Goal: Task Accomplishment & Management: Manage account settings

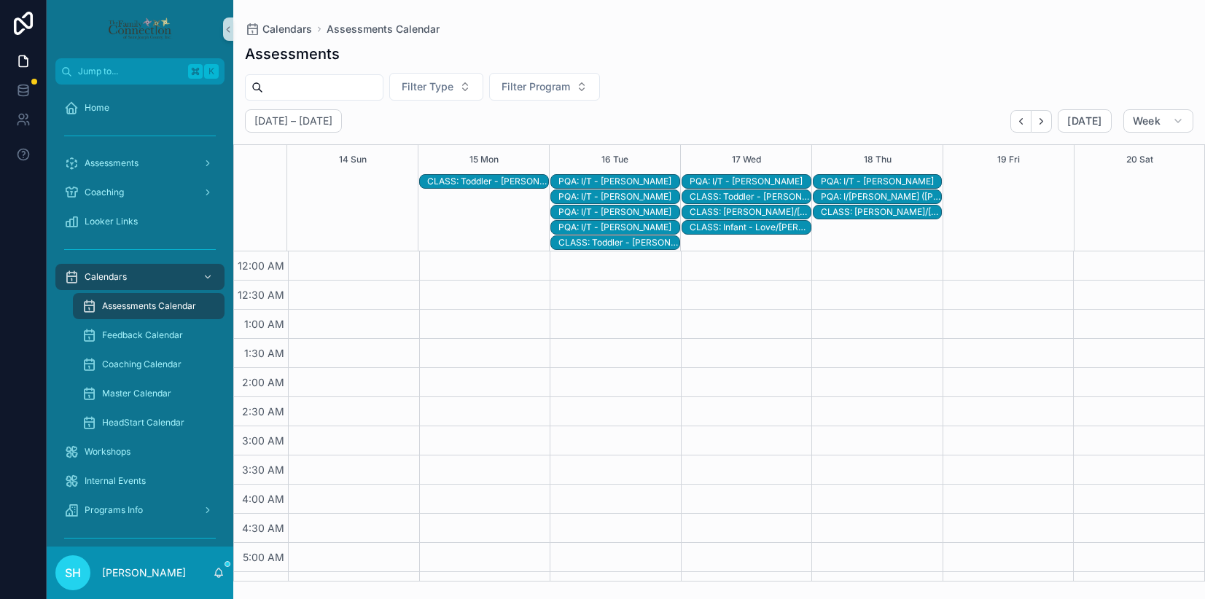
click at [865, 178] on div "PQA: I/T - [PERSON_NAME]" at bounding box center [881, 182] width 121 height 12
click at [628, 213] on div "PQA: I/T - [PERSON_NAME]" at bounding box center [618, 212] width 121 height 12
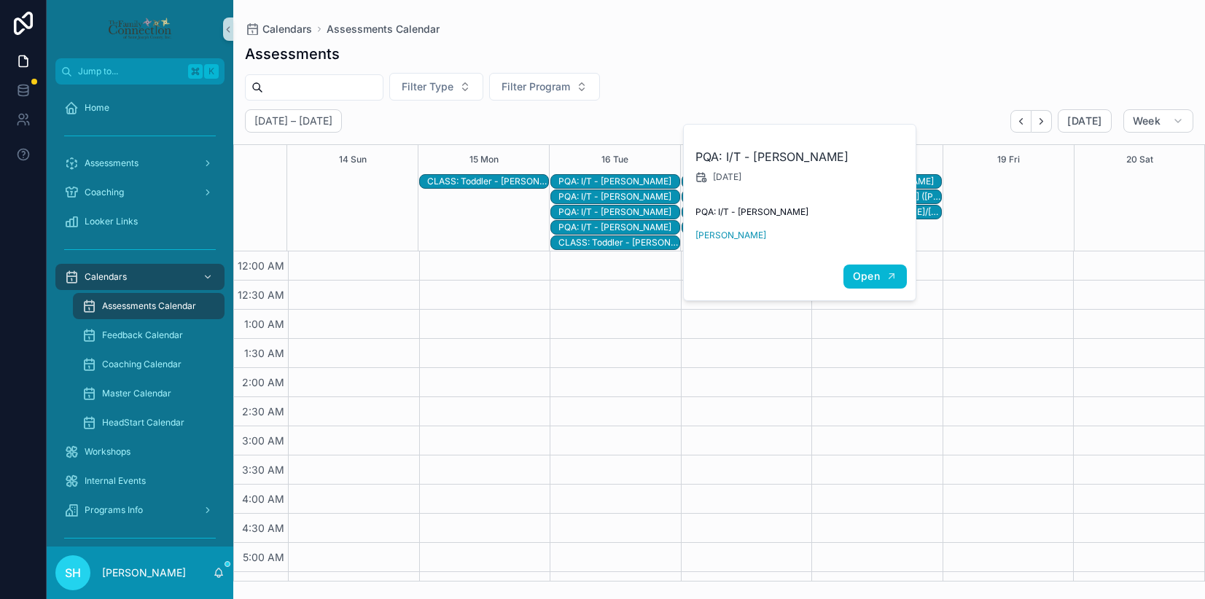
click at [865, 275] on span "Open" at bounding box center [866, 276] width 27 height 13
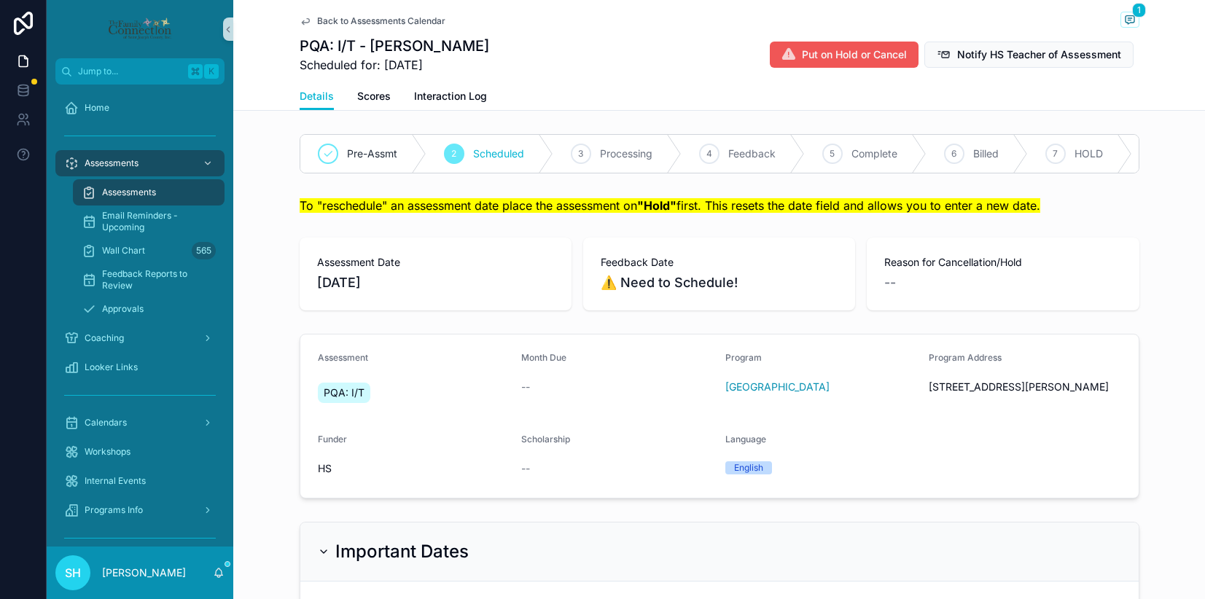
click at [845, 52] on span "Put on Hold or Cancel" at bounding box center [854, 54] width 105 height 15
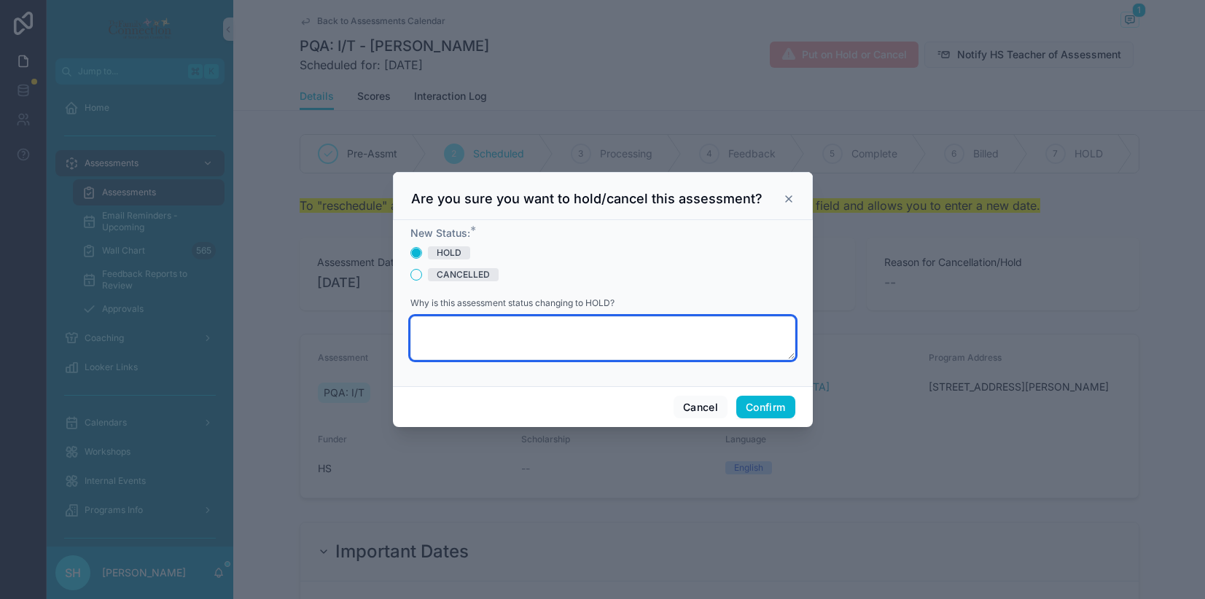
click at [512, 342] on textarea at bounding box center [602, 338] width 385 height 44
click at [445, 332] on textarea "**********" at bounding box center [602, 338] width 385 height 44
type textarea "**********"
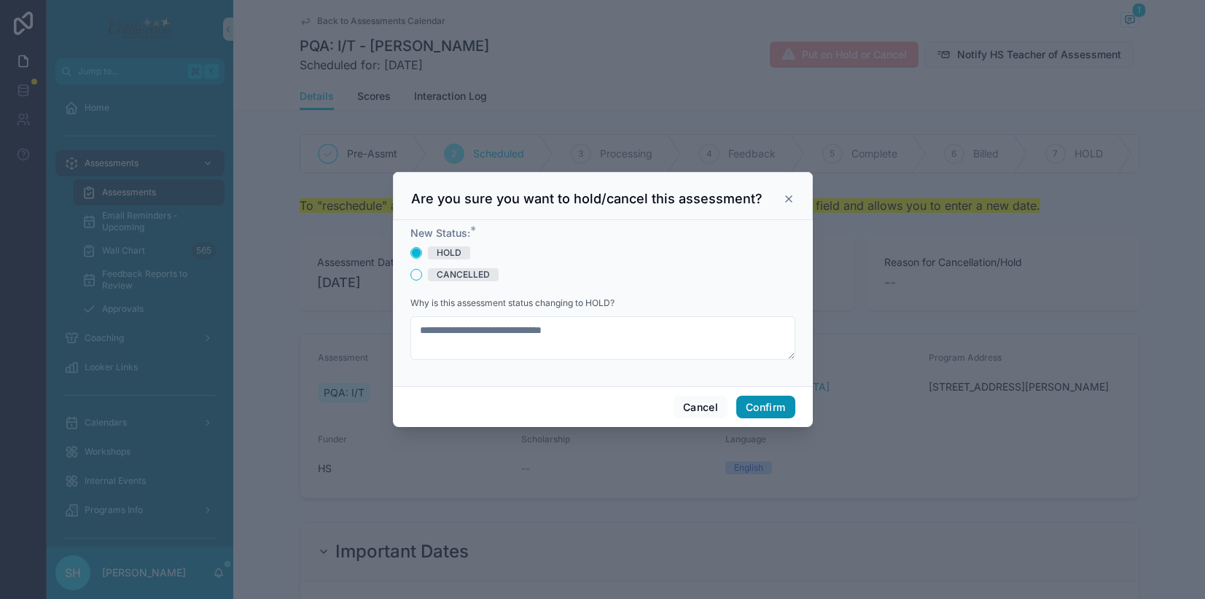
click at [759, 410] on button "Confirm" at bounding box center [765, 407] width 58 height 23
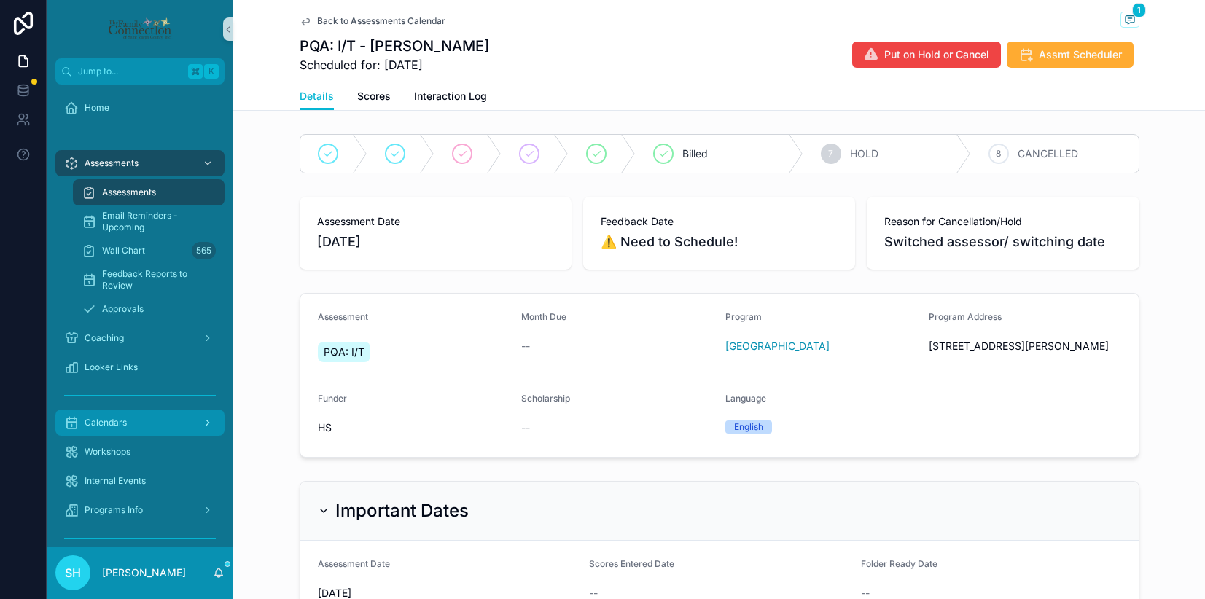
click at [112, 418] on span "Calendars" at bounding box center [106, 423] width 42 height 12
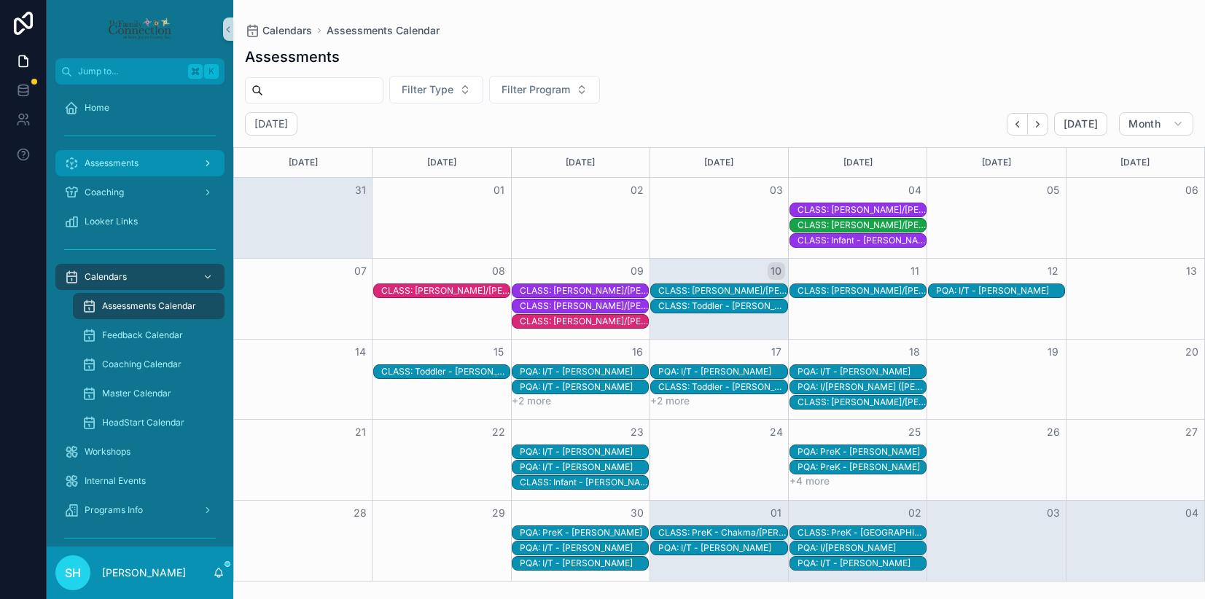
click at [124, 163] on span "Assessments" at bounding box center [112, 163] width 54 height 12
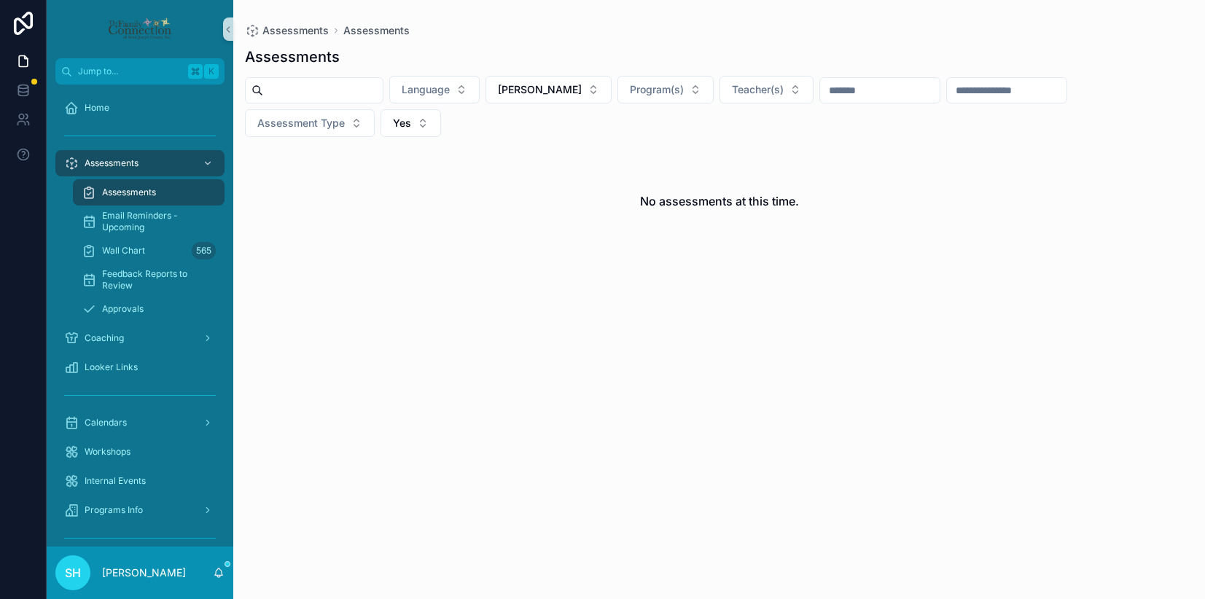
click at [351, 90] on input "scrollable content" at bounding box center [323, 90] width 120 height 20
click at [584, 87] on button "[PERSON_NAME]" at bounding box center [548, 90] width 126 height 28
click at [508, 148] on div "None" at bounding box center [551, 148] width 175 height 23
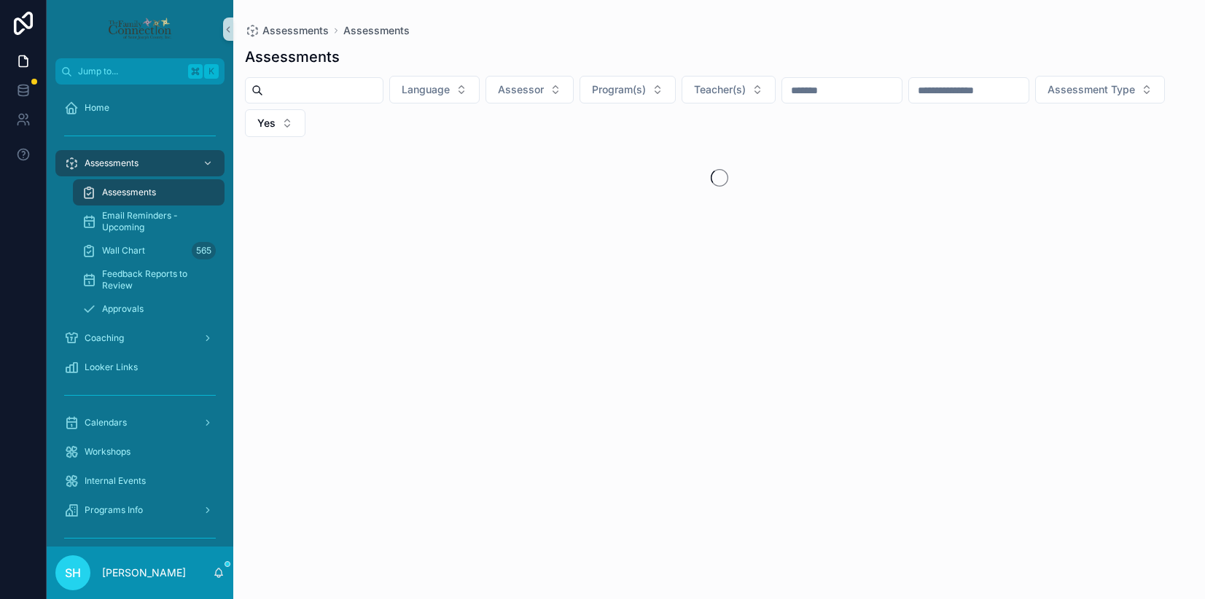
click at [383, 93] on input "scrollable content" at bounding box center [323, 90] width 120 height 20
type input "******"
click at [514, 130] on div "****** Language Assessor Program(s) Teacher(s) Assessment Type Yes" at bounding box center [718, 106] width 971 height 61
click at [318, 92] on input "******" at bounding box center [323, 90] width 120 height 20
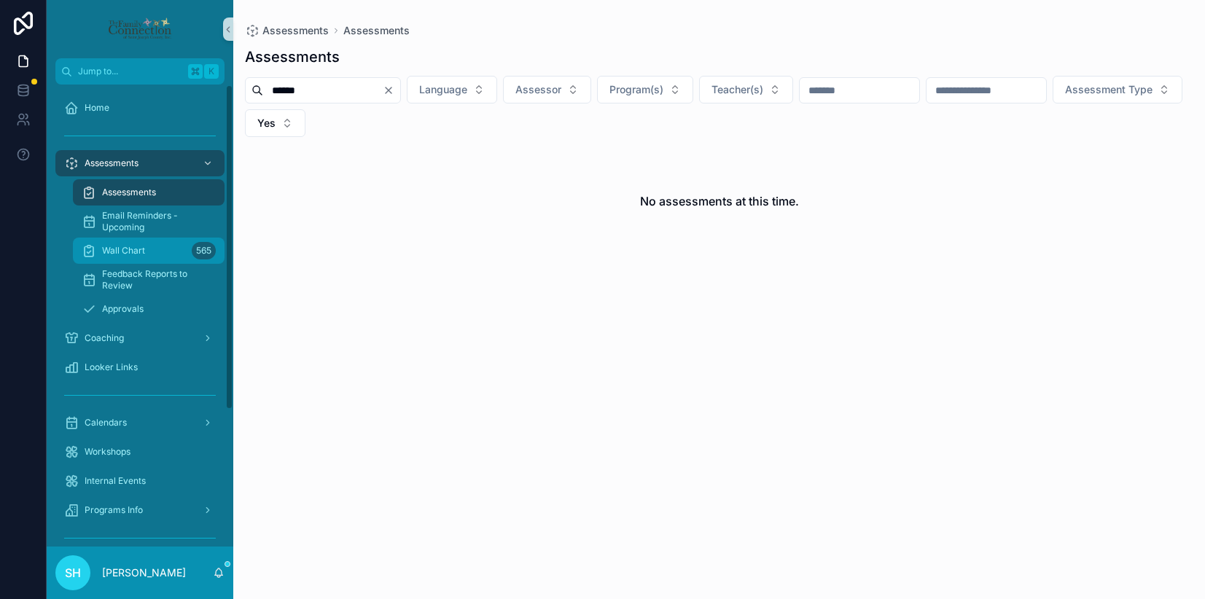
click at [117, 251] on span "Wall Chart" at bounding box center [123, 251] width 43 height 12
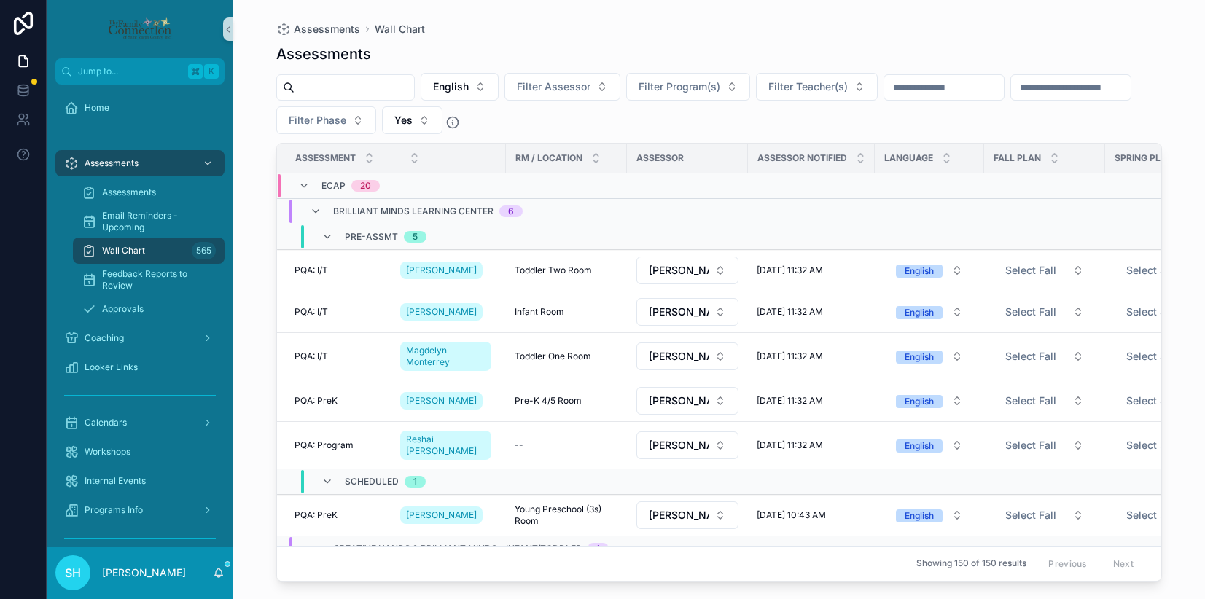
click at [369, 89] on input "scrollable content" at bounding box center [354, 87] width 120 height 20
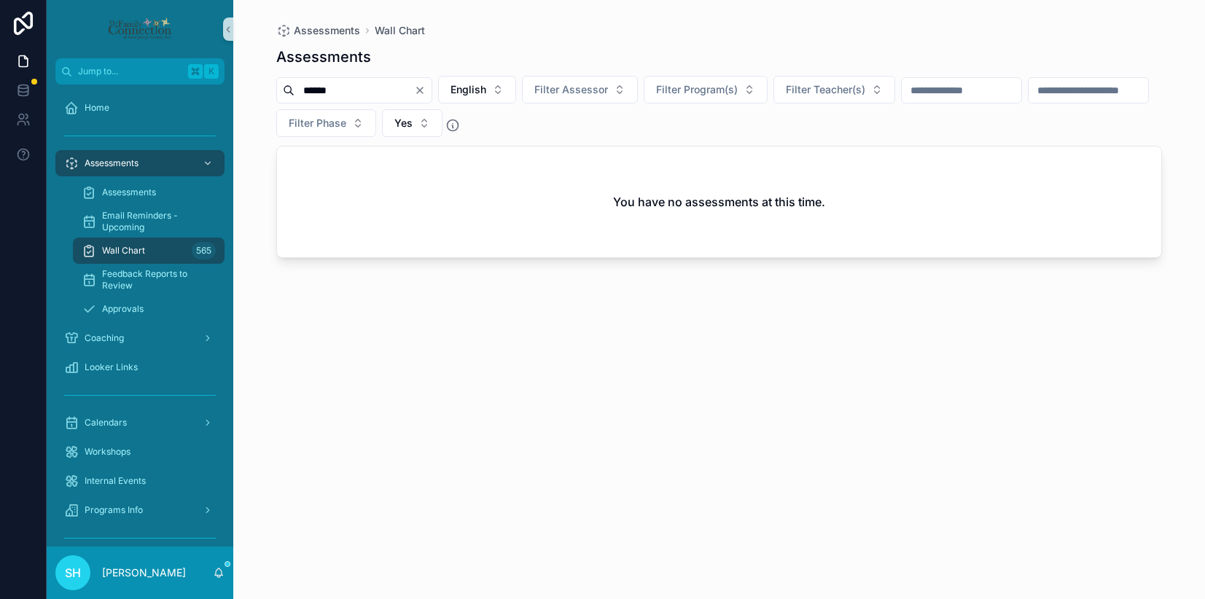
click at [315, 92] on input "******" at bounding box center [354, 90] width 120 height 20
type input "*****"
click at [423, 87] on icon "Clear" at bounding box center [420, 90] width 6 height 6
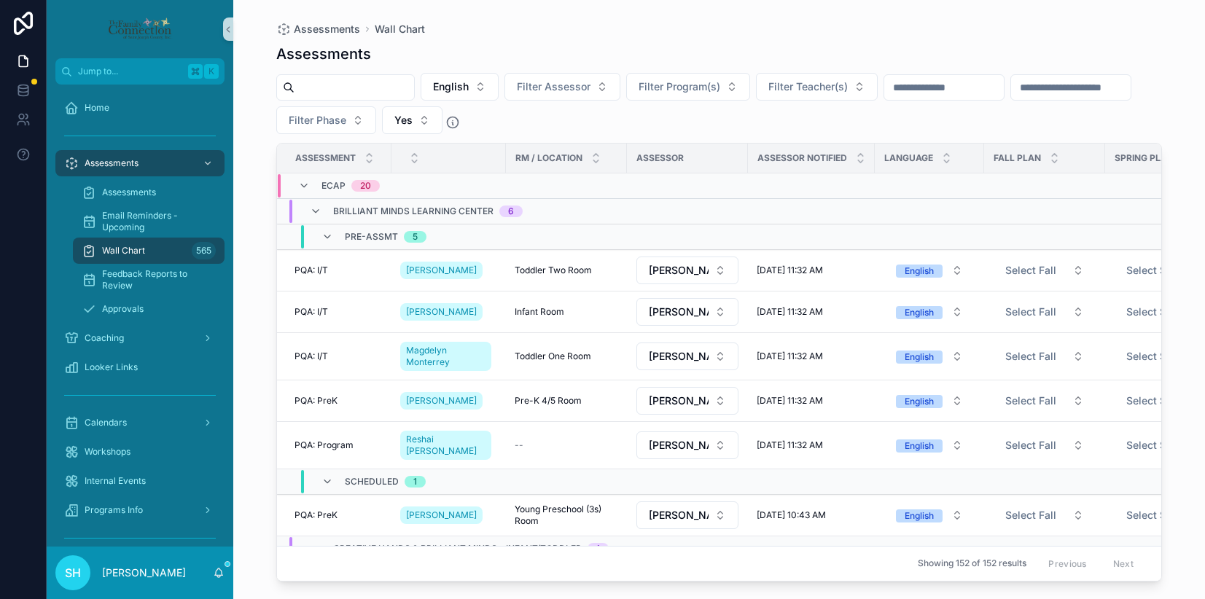
click at [961, 86] on input "scrollable content" at bounding box center [944, 87] width 120 height 20
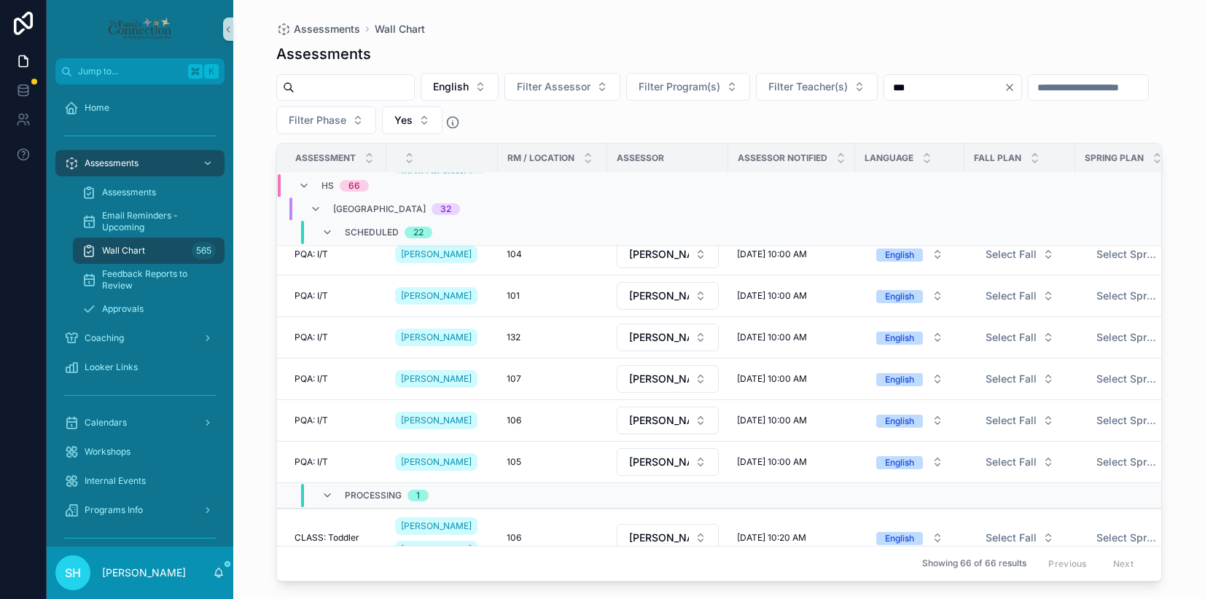
scroll to position [1181, 0]
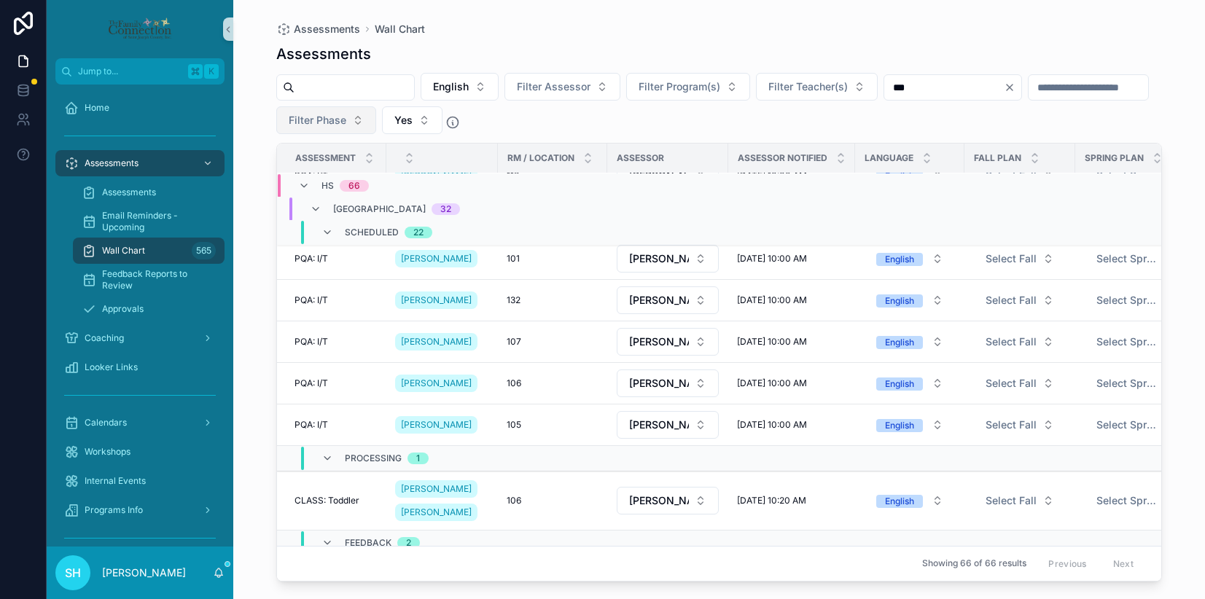
type input "***"
click at [376, 124] on button "Filter Phase" at bounding box center [326, 120] width 100 height 28
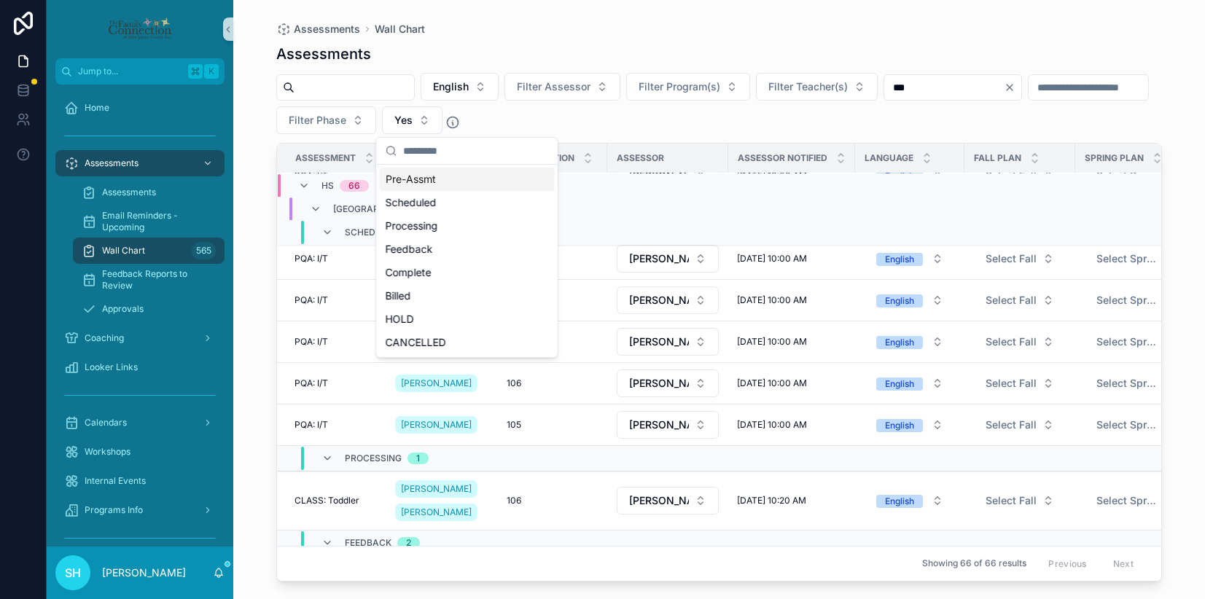
click at [431, 183] on div "Pre-Assmt" at bounding box center [467, 179] width 175 height 23
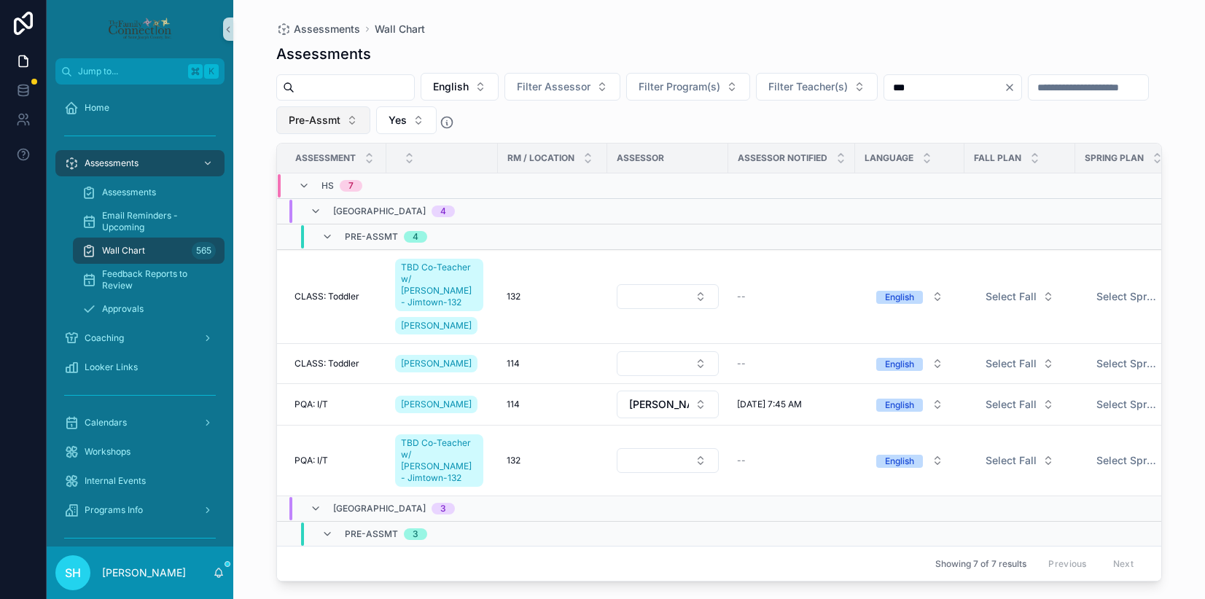
click at [370, 114] on button "Pre-Assmt" at bounding box center [323, 120] width 94 height 28
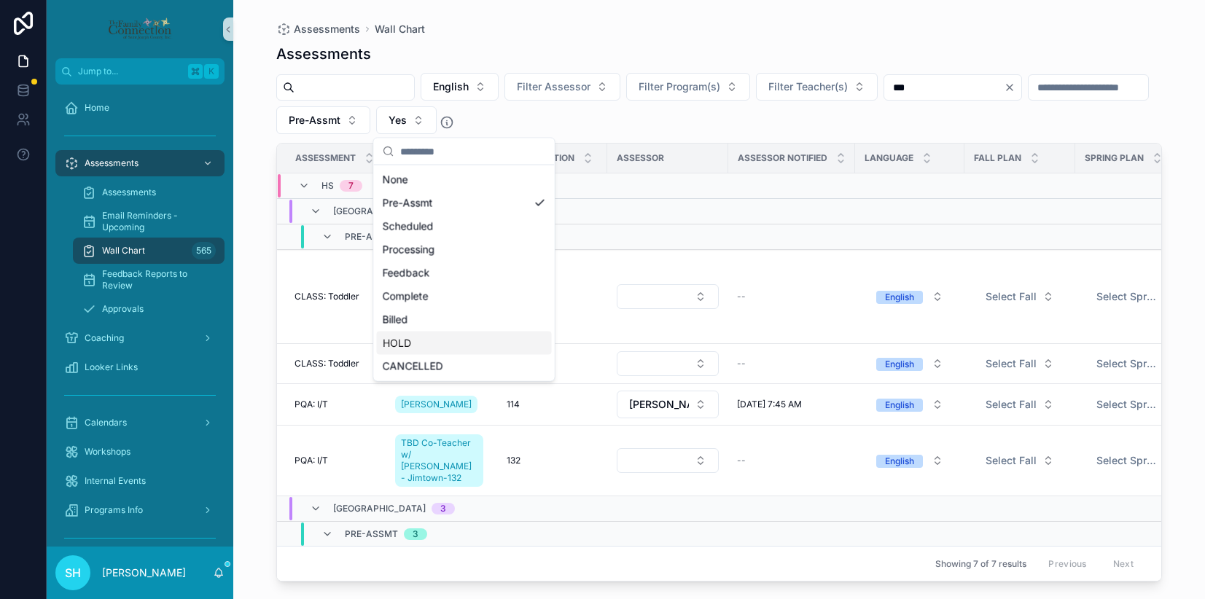
click at [404, 346] on div "HOLD" at bounding box center [464, 343] width 175 height 23
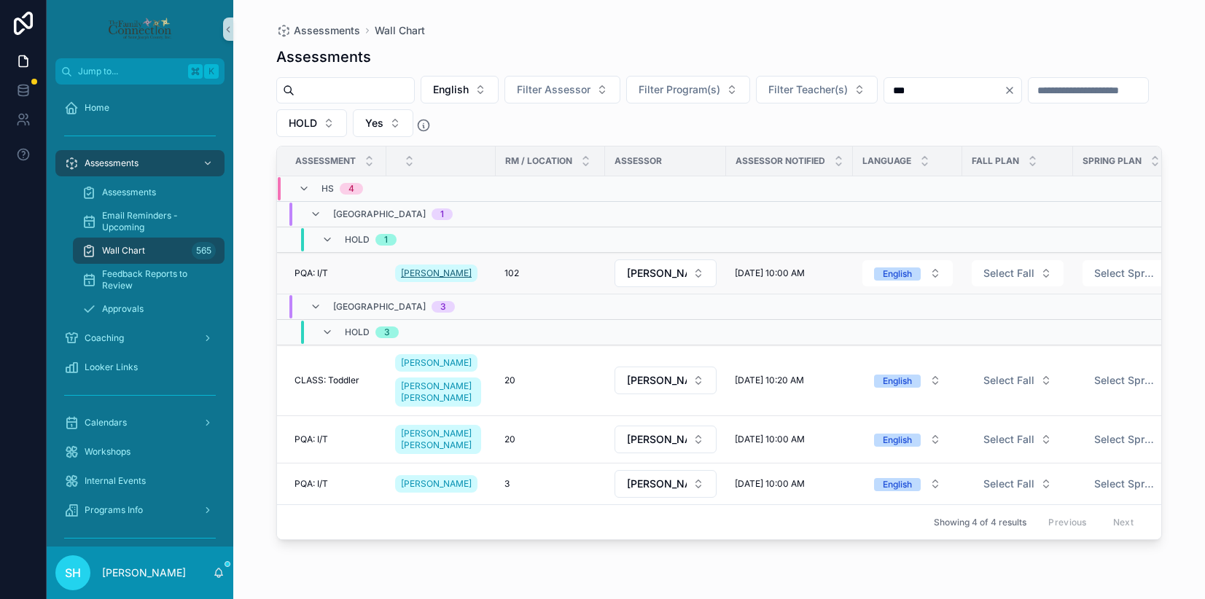
click at [421, 270] on span "[PERSON_NAME]" at bounding box center [436, 273] width 71 height 12
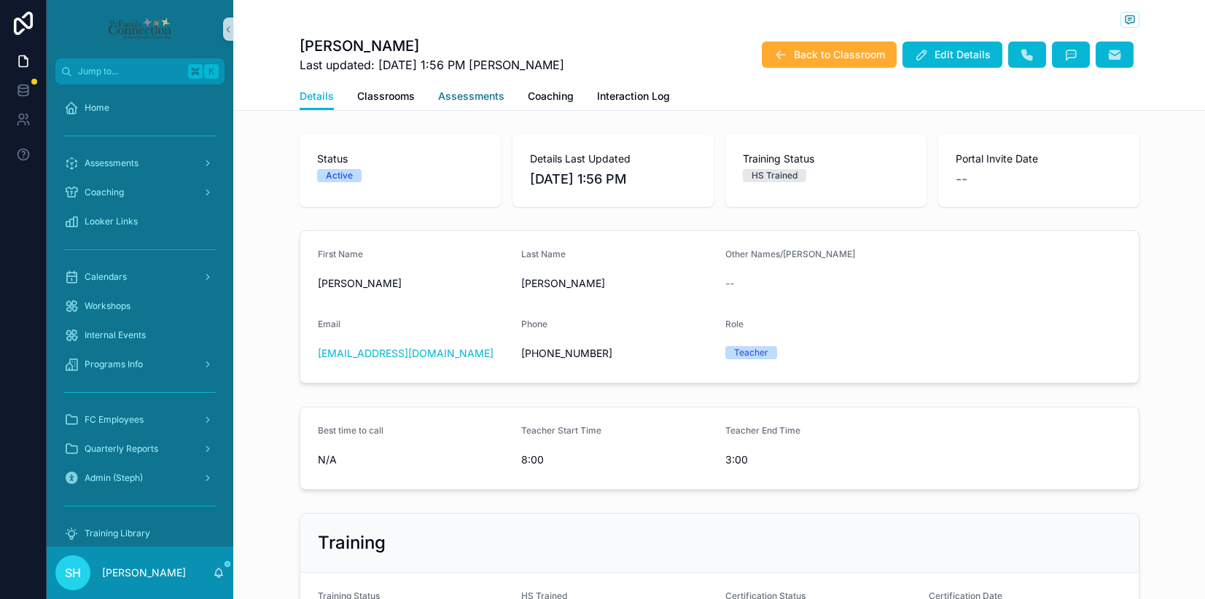
click at [453, 100] on span "Assessments" at bounding box center [471, 96] width 66 height 15
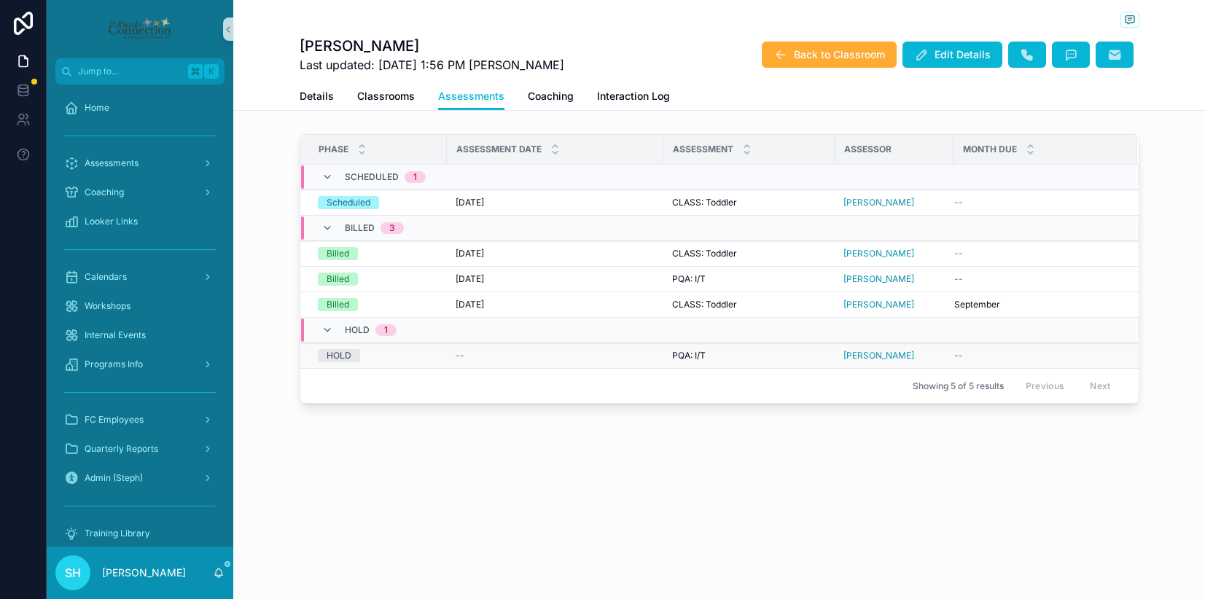
click at [342, 356] on div "HOLD" at bounding box center [338, 355] width 25 height 13
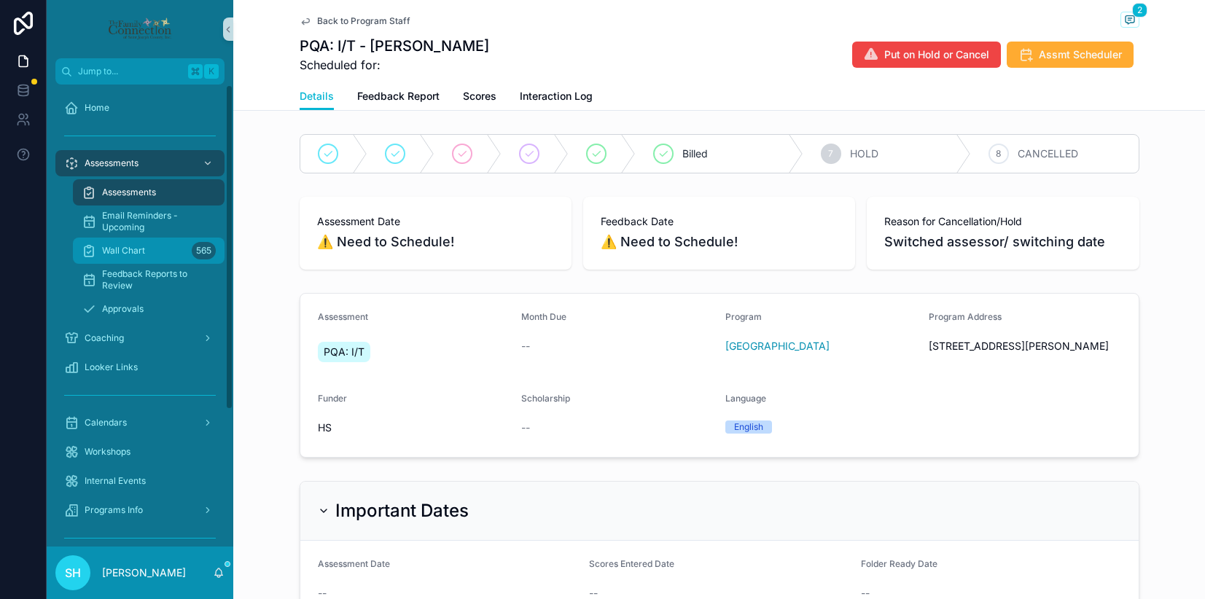
click at [114, 251] on span "Wall Chart" at bounding box center [123, 251] width 43 height 12
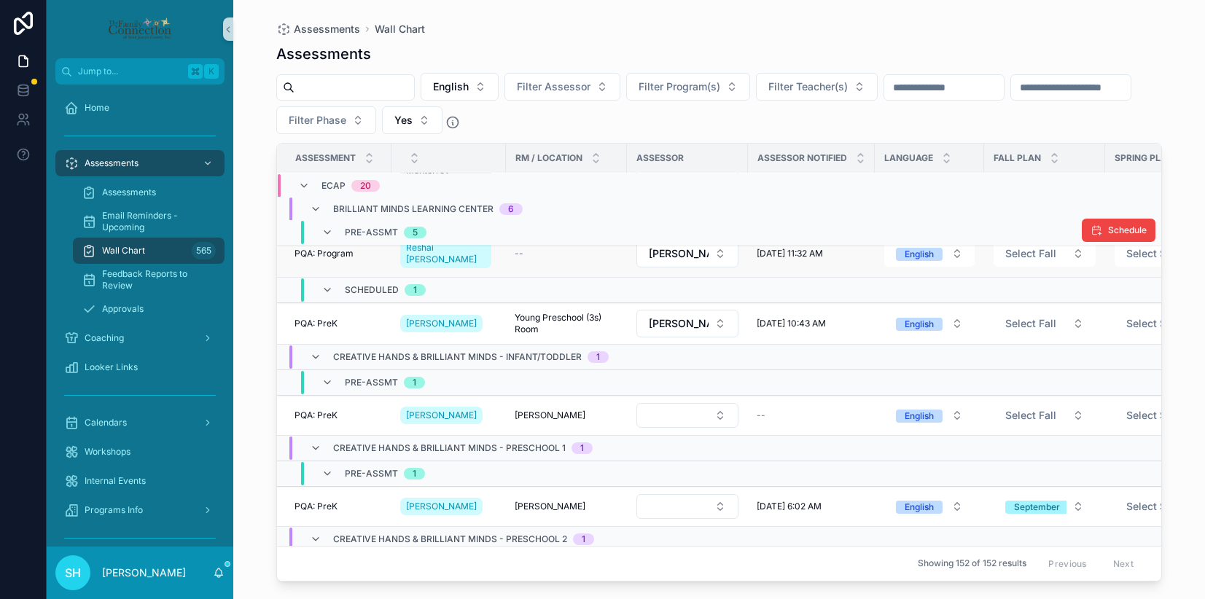
scroll to position [197, 0]
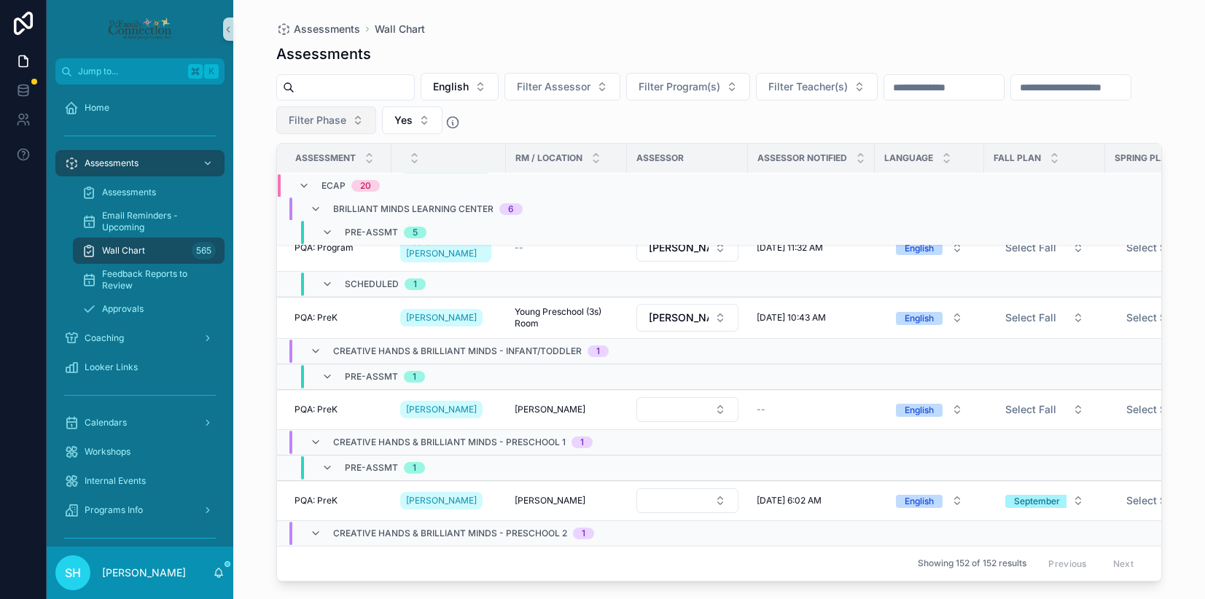
click at [376, 119] on button "Filter Phase" at bounding box center [326, 120] width 100 height 28
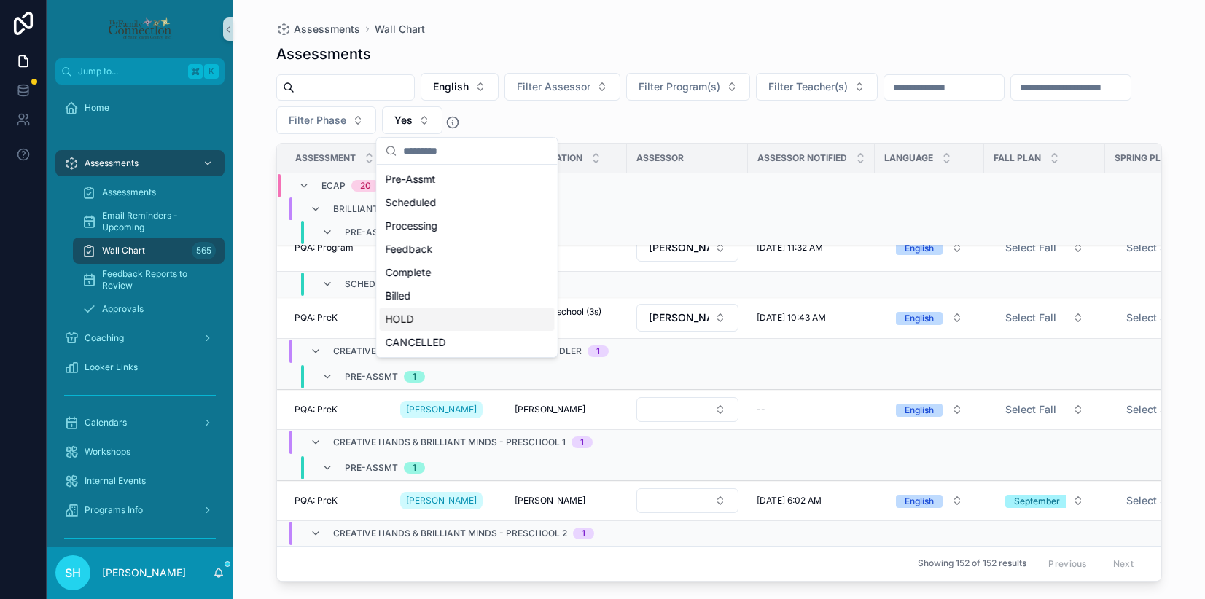
click at [415, 317] on div "HOLD" at bounding box center [467, 319] width 175 height 23
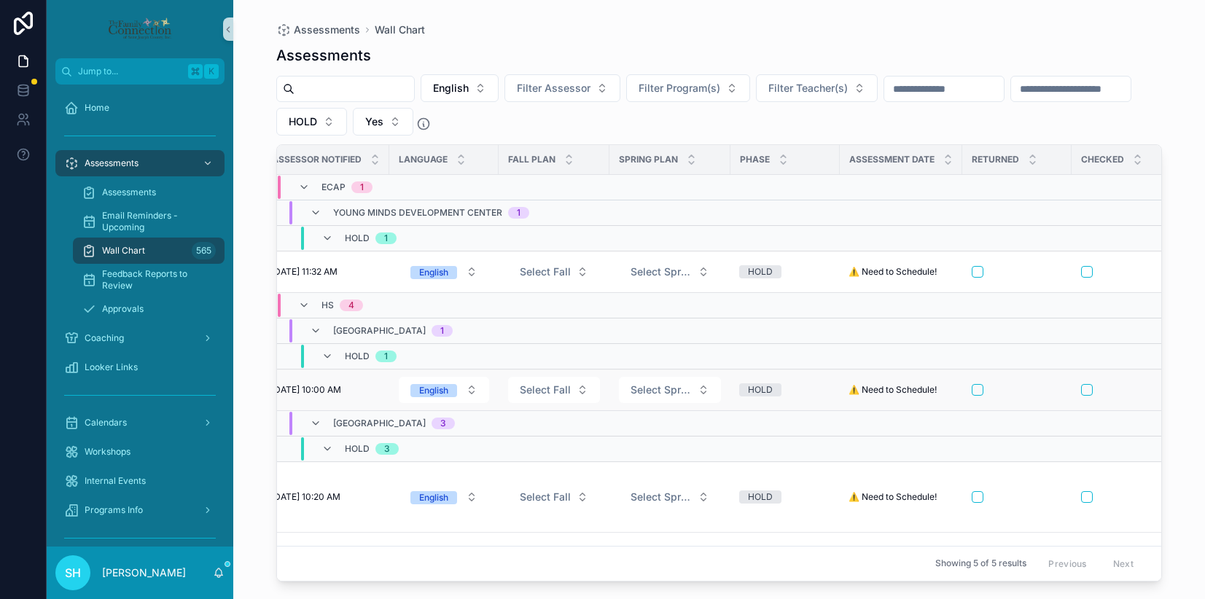
scroll to position [0, 451]
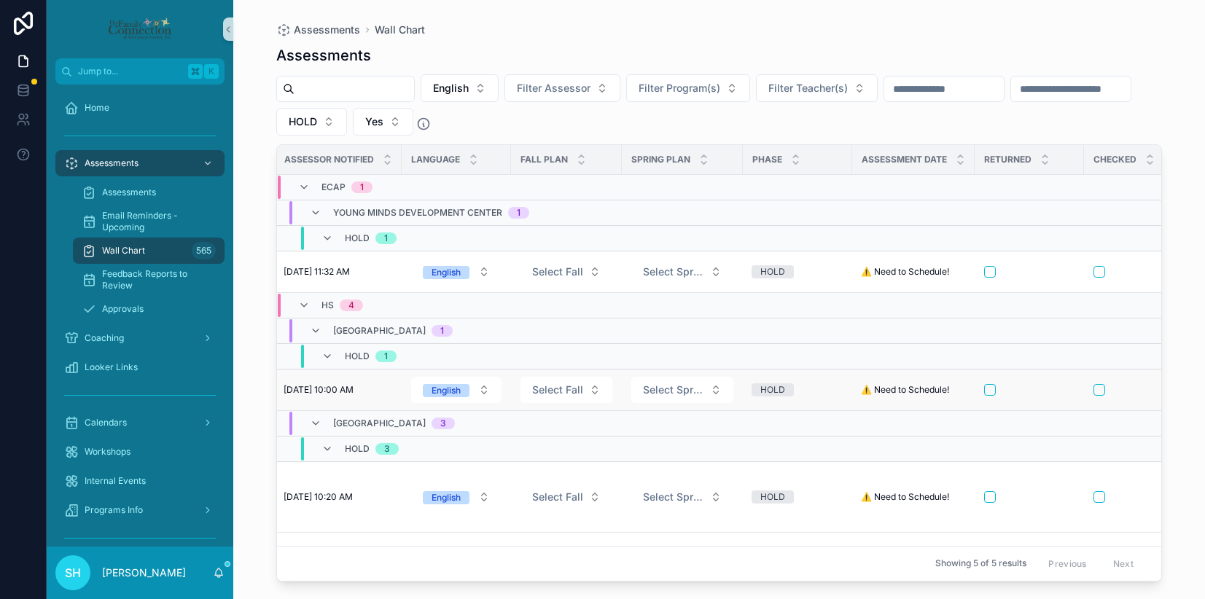
click at [783, 388] on div "HOLD" at bounding box center [772, 389] width 25 height 13
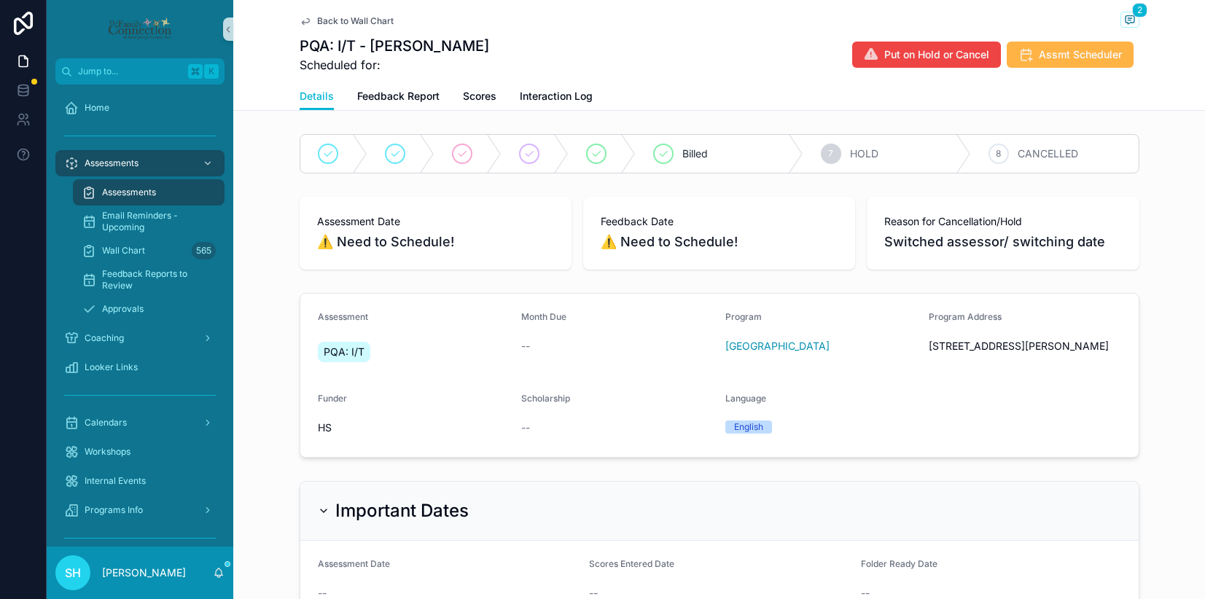
click at [1045, 58] on span "Assmt Scheduler" at bounding box center [1079, 54] width 83 height 15
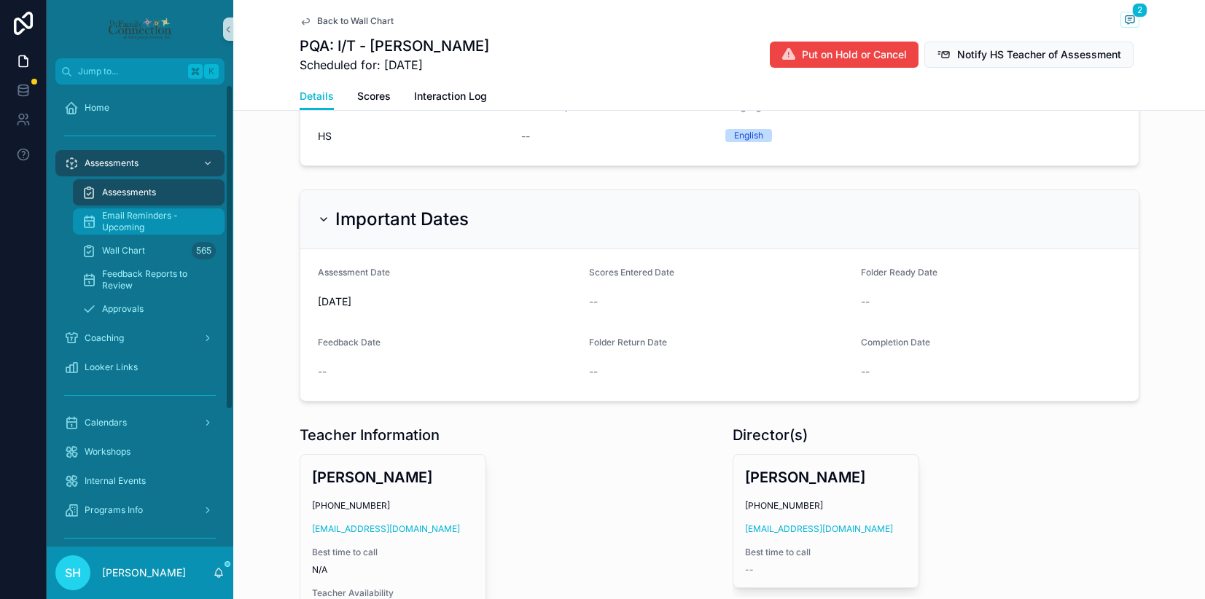
scroll to position [373, 0]
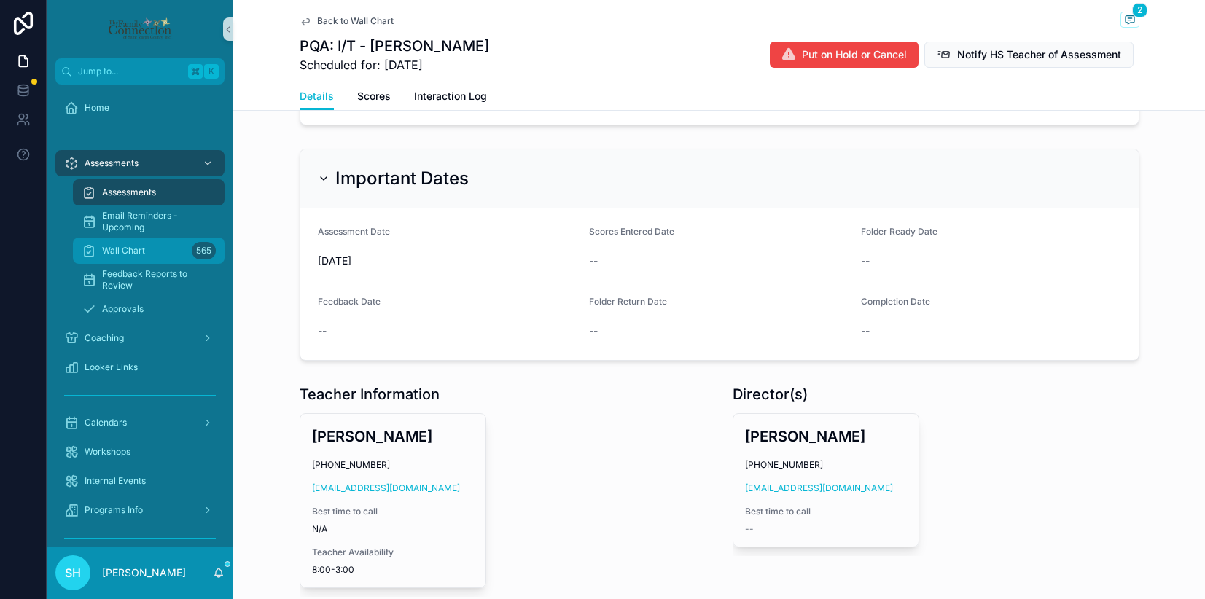
click at [118, 254] on span "Wall Chart" at bounding box center [123, 251] width 43 height 12
